Goal: Information Seeking & Learning: Compare options

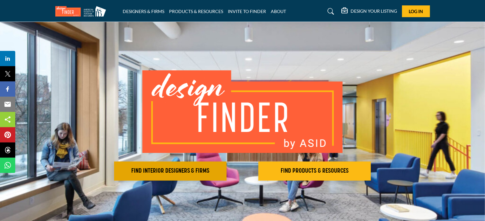
click at [178, 169] on h2 "FIND INTERIOR DESIGNERS & FIRMS" at bounding box center [170, 171] width 109 height 8
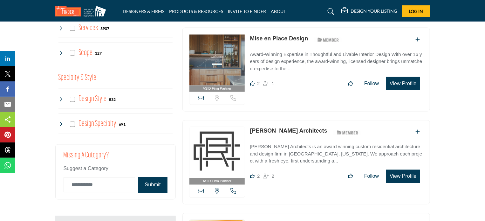
scroll to position [541, 0]
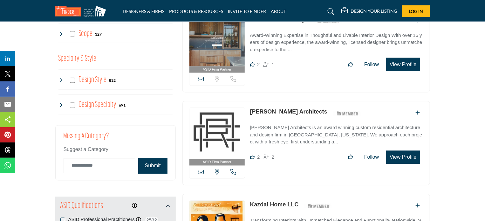
drag, startPoint x: 249, startPoint y: 108, endPoint x: 323, endPoint y: 103, distance: 74.3
click at [332, 103] on div "ASID Firm Partner ASID Firm Partners are design companies with ASID-qualified i…" at bounding box center [307, 143] width 248 height 84
copy div "Clark Richardson Architects"
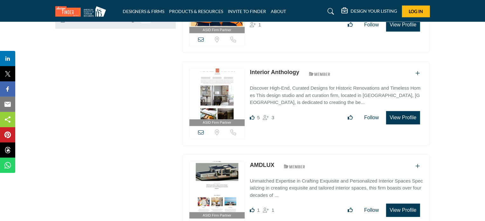
scroll to position [731, 0]
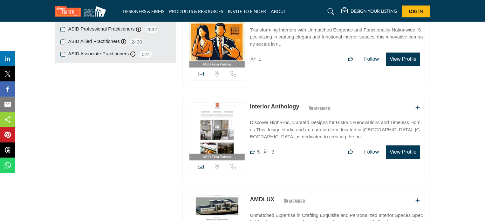
click at [265, 103] on link "Interior Anthology" at bounding box center [274, 106] width 49 height 6
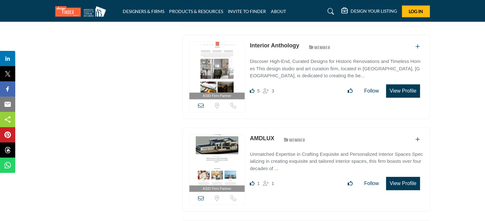
scroll to position [827, 0]
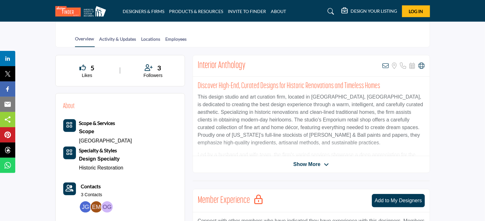
scroll to position [159, 0]
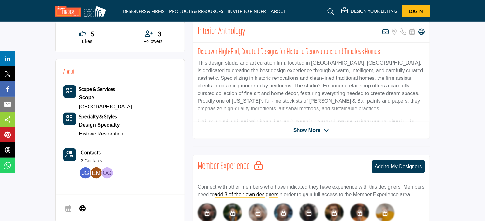
click at [326, 129] on icon at bounding box center [326, 131] width 5 height 6
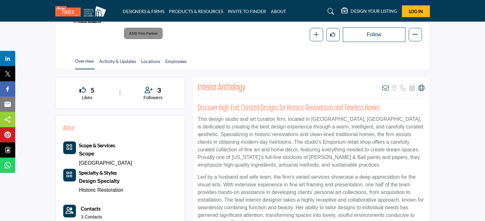
scroll to position [0, 0]
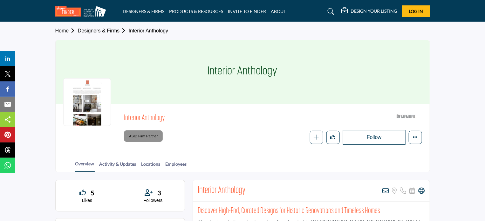
drag, startPoint x: 215, startPoint y: 69, endPoint x: 258, endPoint y: 70, distance: 43.3
click at [282, 65] on div "Interior Anthology" at bounding box center [243, 72] width 374 height 64
copy h1 "Interior Anthology"
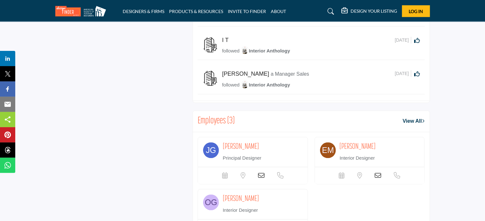
scroll to position [572, 0]
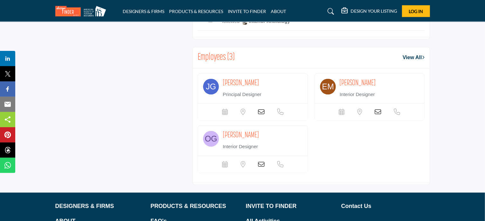
click at [259, 81] on span "[PERSON_NAME]" at bounding box center [241, 84] width 36 height 8
click at [259, 80] on span "Emily McDowell" at bounding box center [241, 84] width 36 height 8
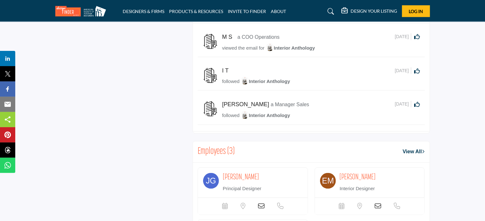
scroll to position [541, 0]
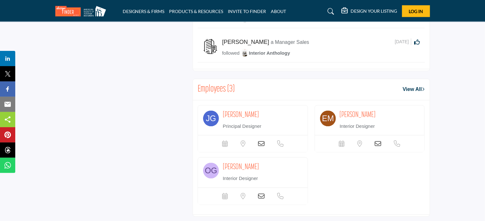
click at [419, 87] on link "View All" at bounding box center [414, 90] width 22 height 8
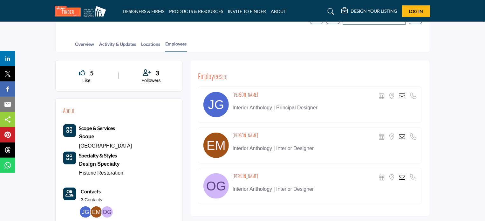
scroll to position [108, 0]
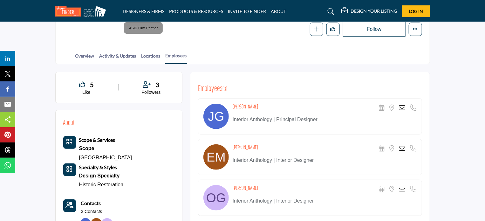
click at [402, 106] on icon at bounding box center [402, 108] width 6 height 6
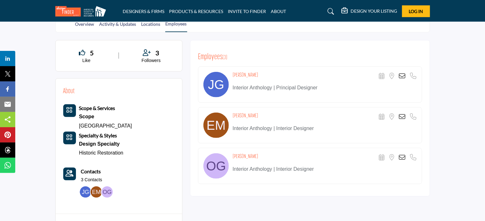
drag, startPoint x: 233, startPoint y: 88, endPoint x: 273, endPoint y: 91, distance: 40.9
click at [273, 91] on div "Jennefer Guthrie Scheduler URL is currently unavailable for this contact. Locat…" at bounding box center [310, 84] width 224 height 36
copy p "Interior Anthology"
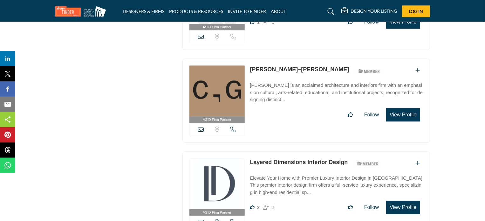
scroll to position [922, 0]
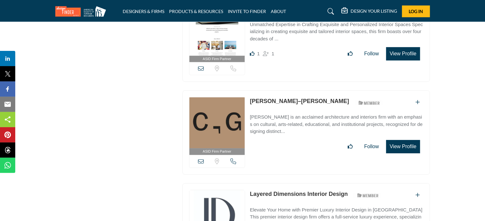
drag, startPoint x: 250, startPoint y: 94, endPoint x: 289, endPoint y: 96, distance: 39.5
click at [289, 96] on div "ASID Firm Partner ASID Firm Partners are design companies with ASID-qualified i…" at bounding box center [307, 132] width 248 height 84
copy link "[PERSON_NAME]–[PERSON_NAME]"
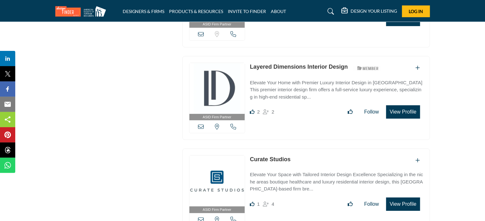
click at [316, 64] on link "Layered Dimensions Interior Design" at bounding box center [299, 67] width 98 height 6
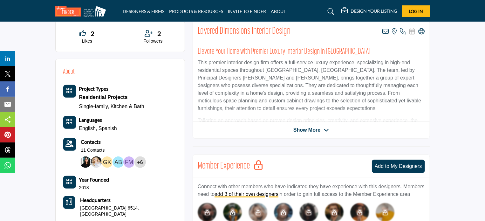
scroll to position [159, 0]
click at [327, 131] on icon at bounding box center [326, 131] width 5 height 6
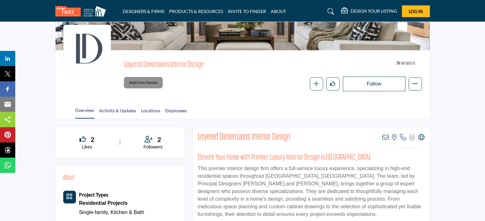
scroll to position [64, 0]
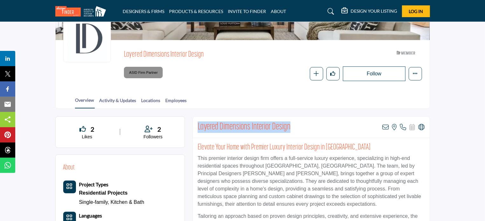
drag, startPoint x: 198, startPoint y: 126, endPoint x: 289, endPoint y: 120, distance: 90.5
copy h2 "Layered Dimensions Interior Design"
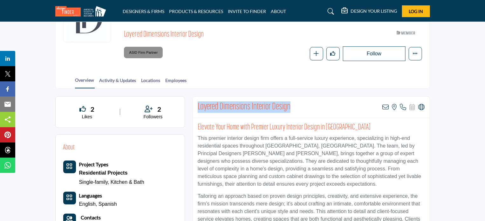
scroll to position [0, 0]
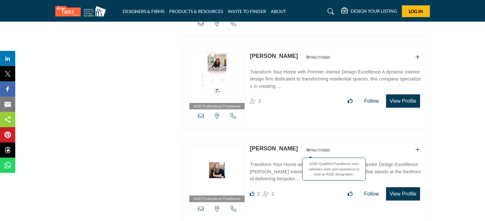
scroll to position [1526, 0]
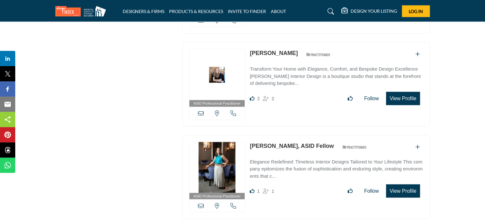
click at [264, 143] on link "[PERSON_NAME], ASID Fellow" at bounding box center [292, 146] width 84 height 6
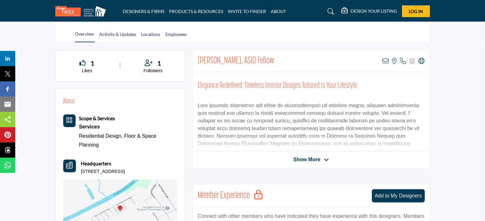
scroll to position [127, 0]
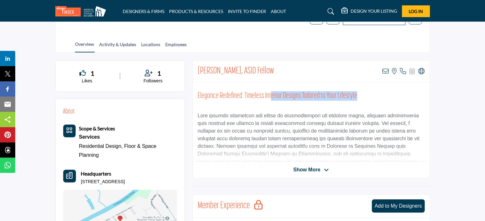
drag, startPoint x: 356, startPoint y: 95, endPoint x: 271, endPoint y: 87, distance: 85.7
click at [270, 89] on div "Elegance Redefined: Timeless Interior Designs Tailored to Your Lifestyle" at bounding box center [311, 122] width 237 height 80
drag, startPoint x: 267, startPoint y: 68, endPoint x: 213, endPoint y: 73, distance: 53.9
click at [266, 68] on div "Janie Hirsch, ASID Fellow View email address of this listing View the location …" at bounding box center [311, 71] width 237 height 21
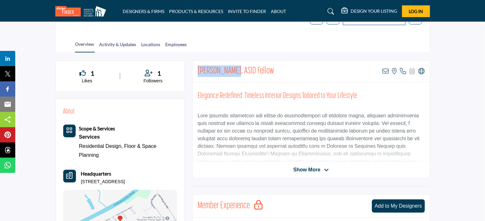
drag, startPoint x: 197, startPoint y: 69, endPoint x: 232, endPoint y: 76, distance: 35.7
click at [232, 76] on h2 "Janie Hirsch, ASID Fellow" at bounding box center [236, 71] width 76 height 11
copy h2 "Janie Hirsch,"
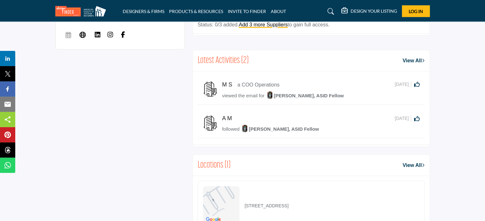
scroll to position [286, 0]
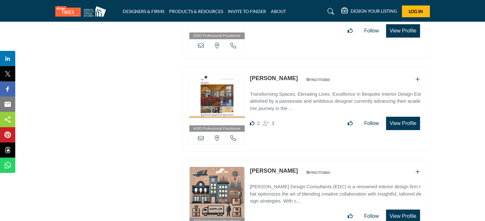
scroll to position [2224, 0]
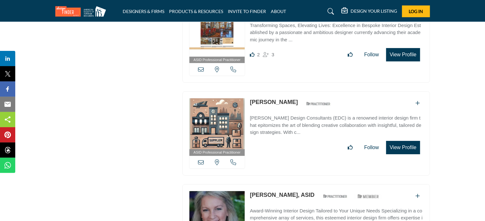
click at [282, 99] on link "[PERSON_NAME]" at bounding box center [274, 102] width 48 height 6
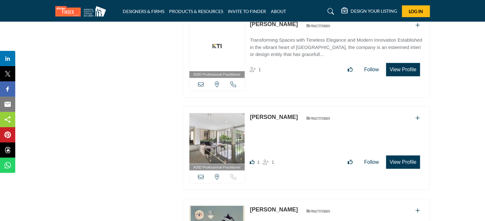
scroll to position [2510, 0]
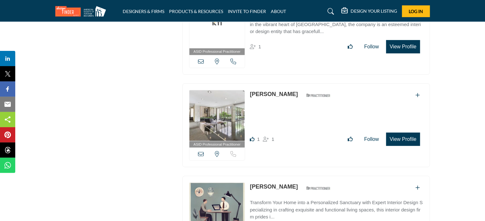
click at [271, 91] on link "Margo Monkarsh" at bounding box center [274, 94] width 48 height 6
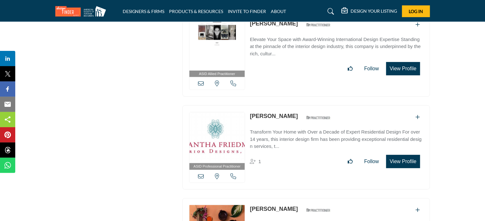
scroll to position [3718, 0]
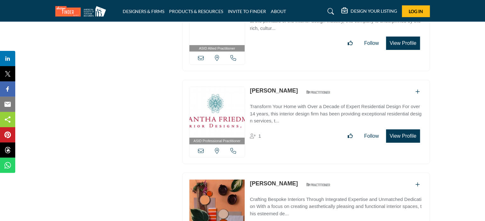
click at [289, 87] on link "Samantha Friedman" at bounding box center [274, 90] width 48 height 6
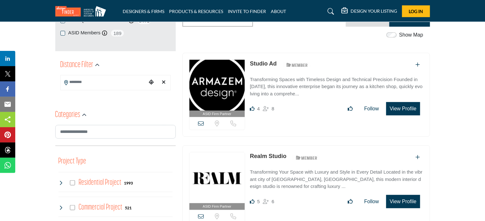
scroll to position [159, 0]
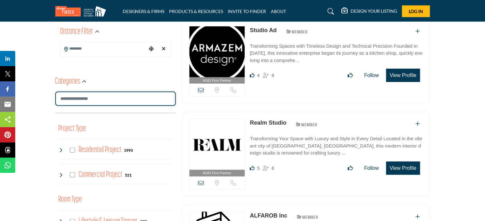
click at [112, 96] on input "Search Category" at bounding box center [115, 99] width 121 height 14
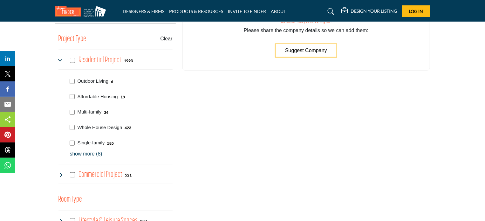
scroll to position [254, 0]
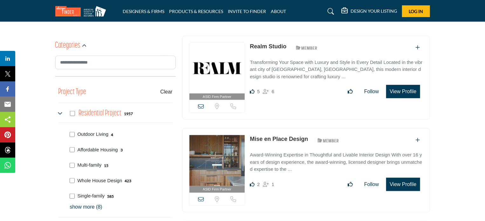
scroll to position [223, 0]
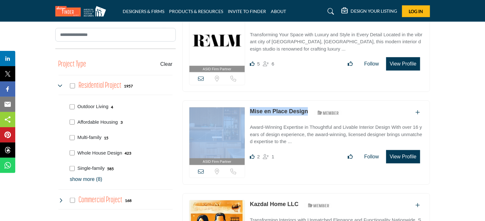
drag, startPoint x: 247, startPoint y: 109, endPoint x: 299, endPoint y: 110, distance: 52.5
click at [311, 110] on div "ASID Firm Partner ASID Firm Partners are design companies with ASID-qualified i…" at bounding box center [307, 142] width 248 height 84
copy div "Location is currently unavailable for this contact. Call is currently unavailab…"
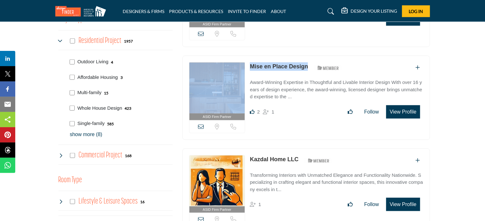
scroll to position [350, 0]
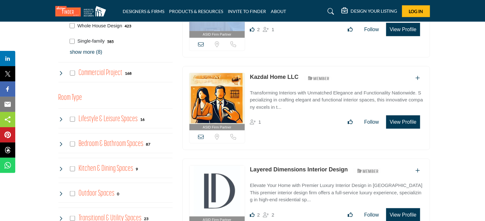
drag, startPoint x: 300, startPoint y: 73, endPoint x: 248, endPoint y: 76, distance: 51.6
click at [248, 76] on div "ASID Firm Partner ASID Firm Partners are design companies with ASID-qualified i…" at bounding box center [307, 108] width 248 height 84
copy link "Kazdal Home LLC"
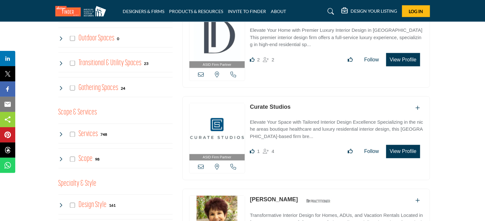
scroll to position [541, 0]
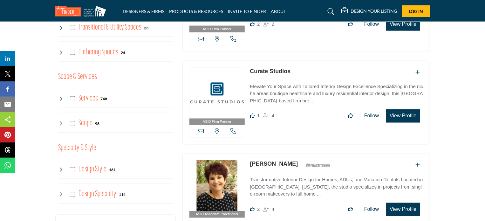
click at [260, 68] on link "Curate Studios" at bounding box center [270, 71] width 41 height 6
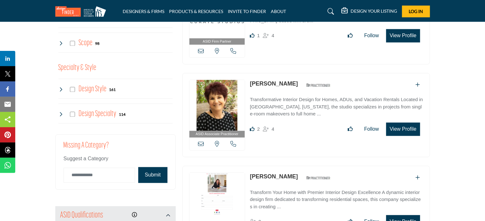
scroll to position [636, 0]
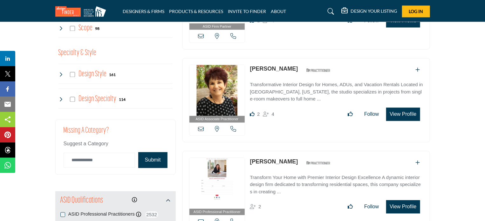
click at [264, 66] on link "Karen Steinberg" at bounding box center [274, 69] width 48 height 6
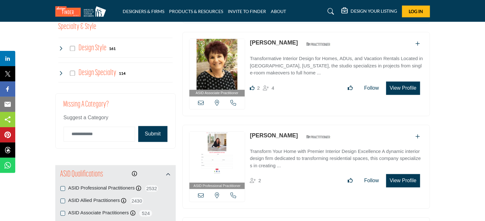
scroll to position [700, 0]
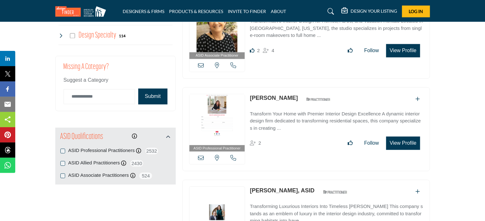
click at [266, 95] on link "Valarie Mina" at bounding box center [274, 98] width 48 height 6
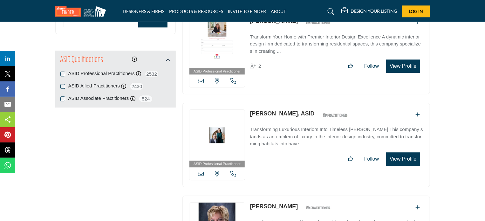
scroll to position [795, 0]
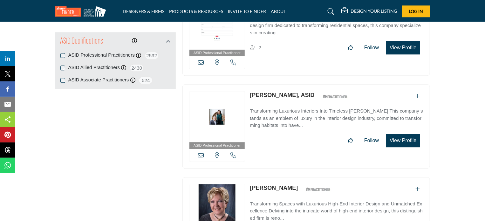
click at [270, 92] on link "[PERSON_NAME], ASID" at bounding box center [282, 95] width 65 height 6
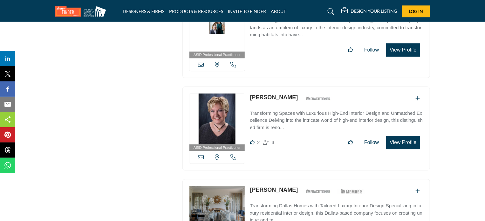
scroll to position [890, 0]
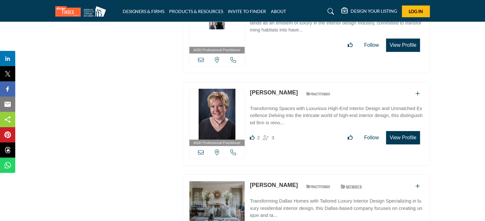
drag, startPoint x: 265, startPoint y: 86, endPoint x: 287, endPoint y: 82, distance: 22.6
click at [287, 82] on div "ASID Professional Practitioner ASID Professional Practitioners have successfull…" at bounding box center [307, 124] width 248 height 84
copy div "Eloise Kubli"
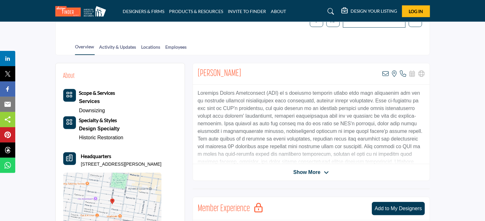
scroll to position [127, 0]
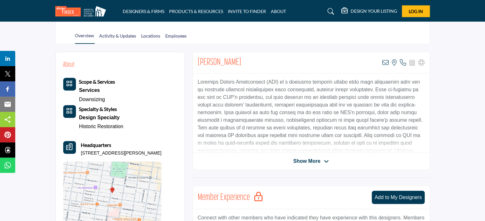
click at [327, 160] on icon at bounding box center [326, 162] width 5 height 6
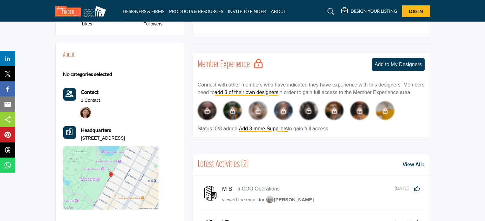
scroll to position [41, 0]
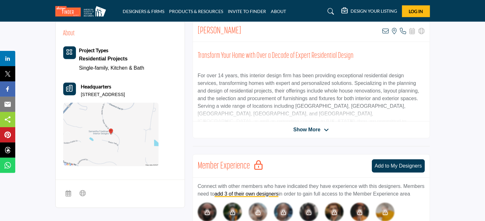
scroll to position [159, 0]
click at [327, 128] on icon at bounding box center [326, 130] width 5 height 6
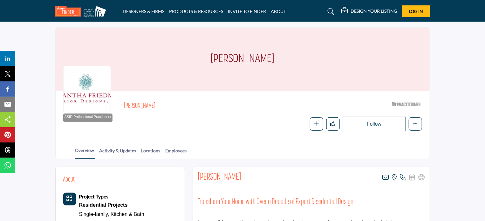
scroll to position [64, 0]
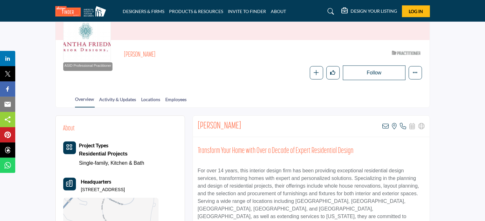
drag, startPoint x: 253, startPoint y: 125, endPoint x: 194, endPoint y: 133, distance: 59.7
click at [194, 133] on div "Samantha Friedman View email address of this listing View the location of this …" at bounding box center [311, 126] width 237 height 21
copy h2 "Samantha Friedman"
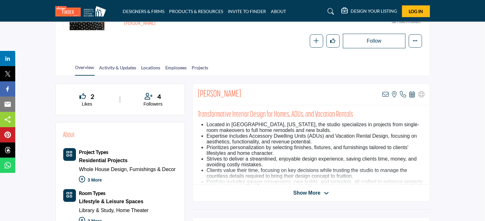
click at [326, 192] on icon at bounding box center [326, 193] width 5 height 6
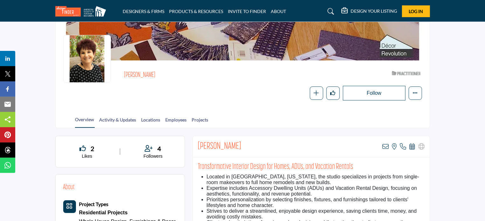
scroll to position [95, 0]
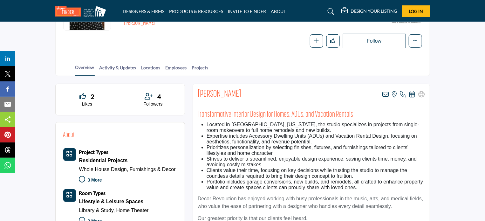
drag, startPoint x: 241, startPoint y: 91, endPoint x: 224, endPoint y: 91, distance: 17.5
copy h2 "Karen Steinberg"
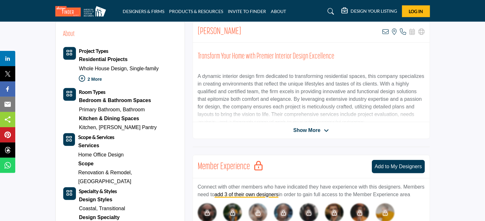
scroll to position [159, 0]
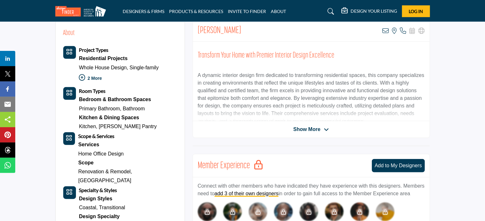
click at [327, 128] on icon at bounding box center [326, 130] width 5 height 6
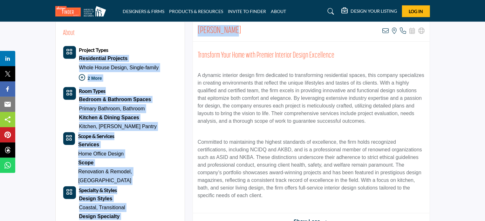
drag, startPoint x: 233, startPoint y: 29, endPoint x: 188, endPoint y: 24, distance: 45.7
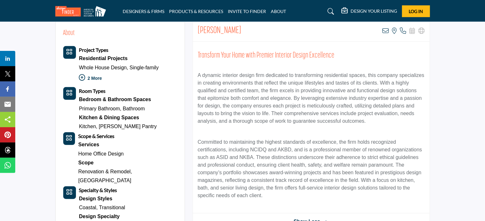
click at [244, 80] on p "A dynamic interior design firm dedicated to transforming residential spaces, th…" at bounding box center [311, 98] width 227 height 53
drag, startPoint x: 198, startPoint y: 30, endPoint x: 237, endPoint y: 31, distance: 39.5
click at [237, 31] on div "Valarie Mina View email address of this listing View the location of this listi…" at bounding box center [311, 30] width 237 height 21
copy h2 "Valarie Mina"
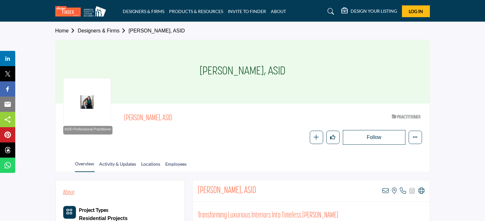
drag, startPoint x: 207, startPoint y: 71, endPoint x: 257, endPoint y: 76, distance: 49.9
click at [257, 76] on h1 "[PERSON_NAME], ASID" at bounding box center [243, 72] width 86 height 64
copy h1 "[PERSON_NAME]"
